Goal: Browse casually: Explore the website without a specific task or goal

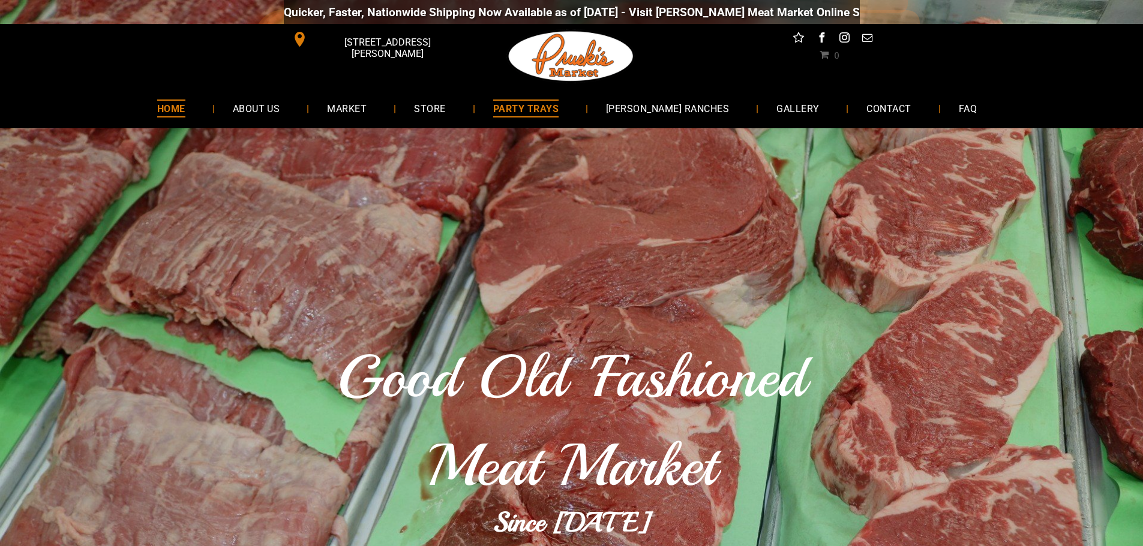
click at [558, 109] on span "PARTY TRAYS" at bounding box center [525, 108] width 65 height 17
click at [684, 109] on span "[PERSON_NAME] RANCHES" at bounding box center [667, 108] width 124 height 17
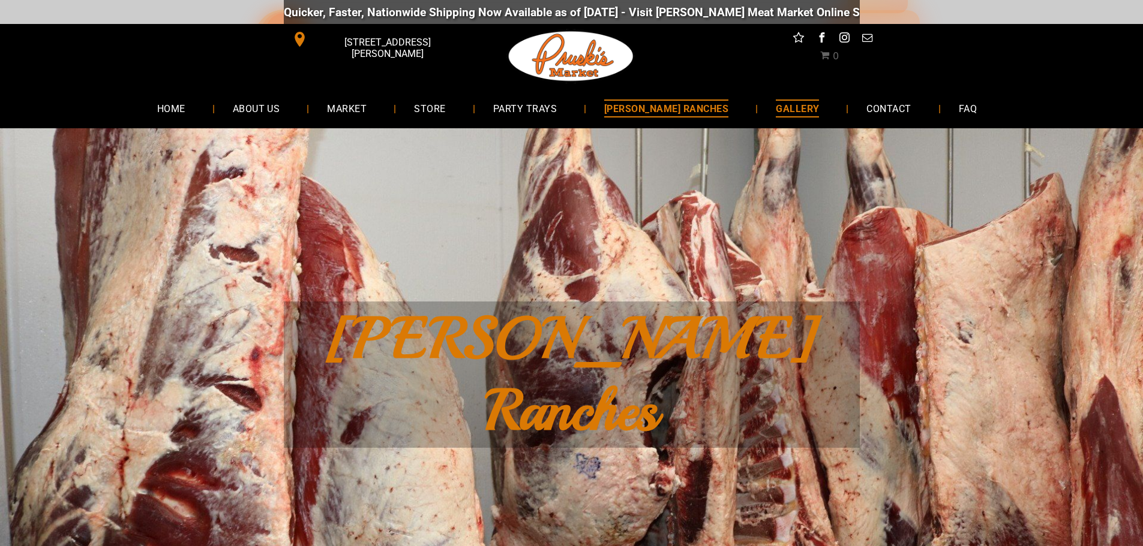
click at [775, 103] on span "GALLERY" at bounding box center [796, 108] width 43 height 17
click at [446, 112] on span "STORE" at bounding box center [429, 108] width 31 height 17
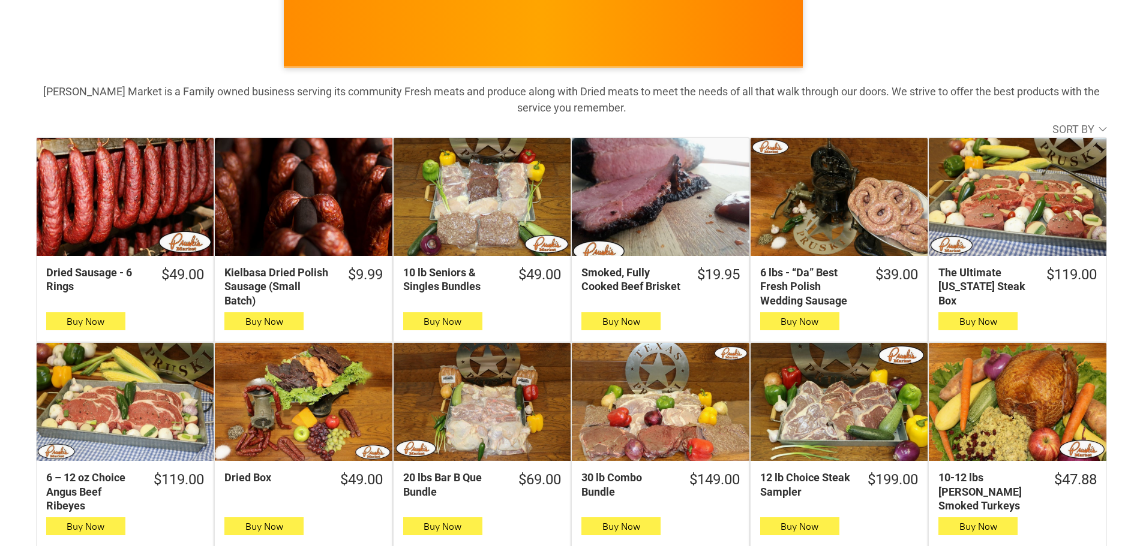
scroll to position [197, 0]
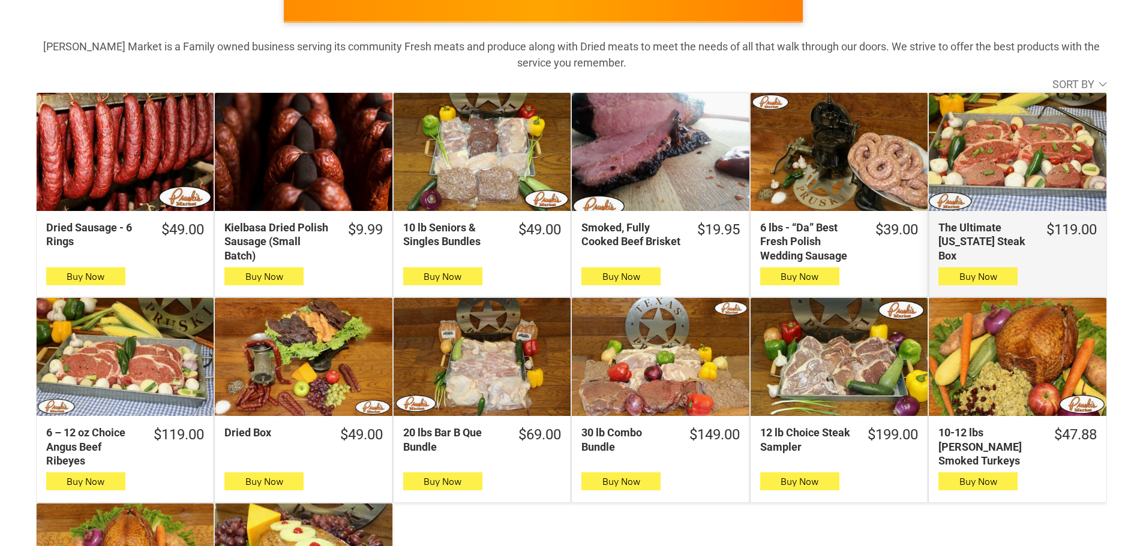
click at [1038, 188] on div "The Ultimate [US_STATE] Steak Box" at bounding box center [1016, 152] width 177 height 118
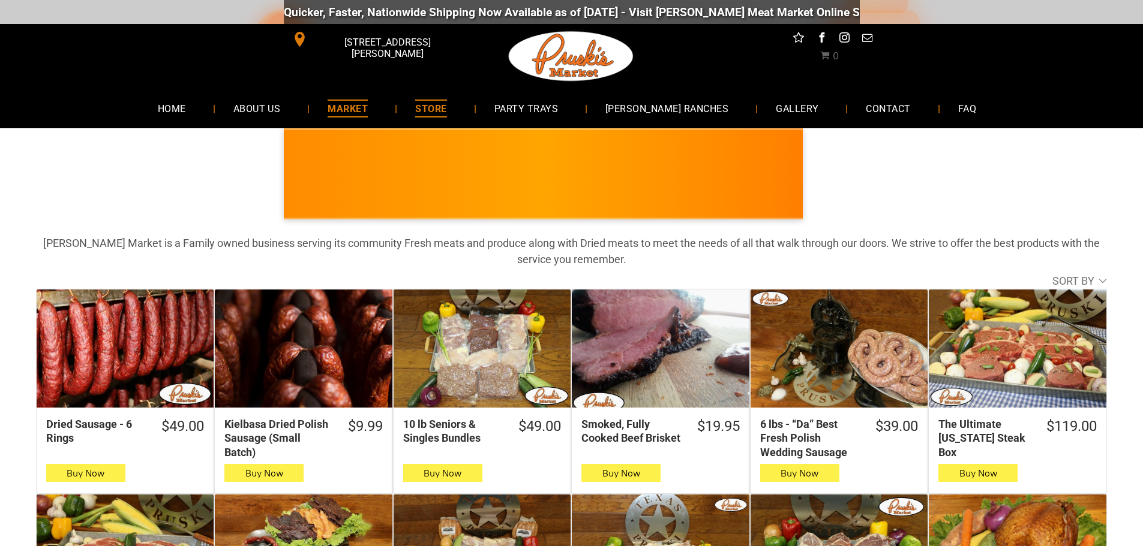
click at [368, 104] on span "MARKET" at bounding box center [347, 108] width 40 height 17
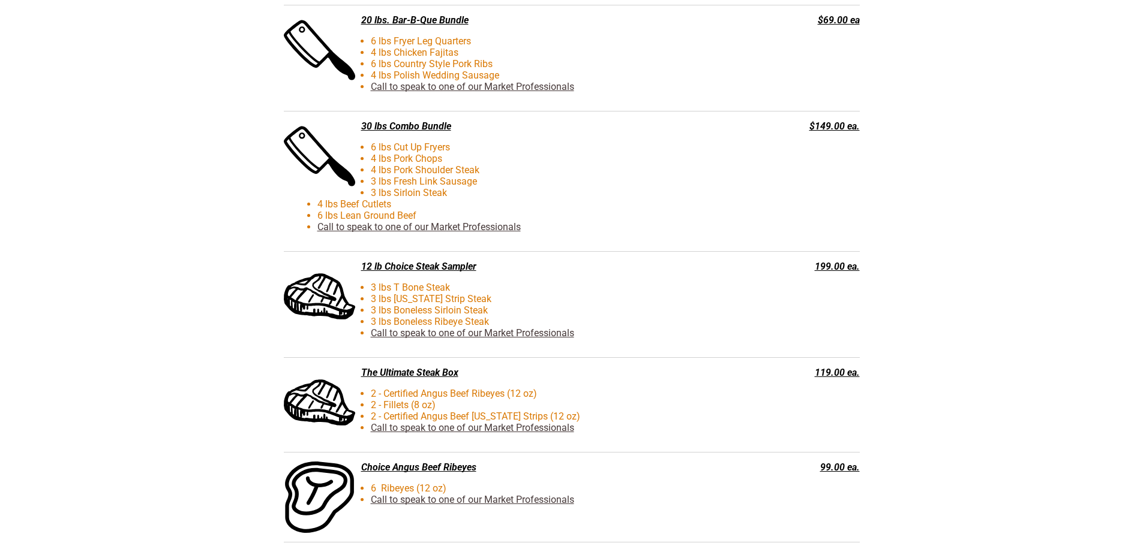
scroll to position [2813, 0]
